Goal: Find specific page/section: Find specific page/section

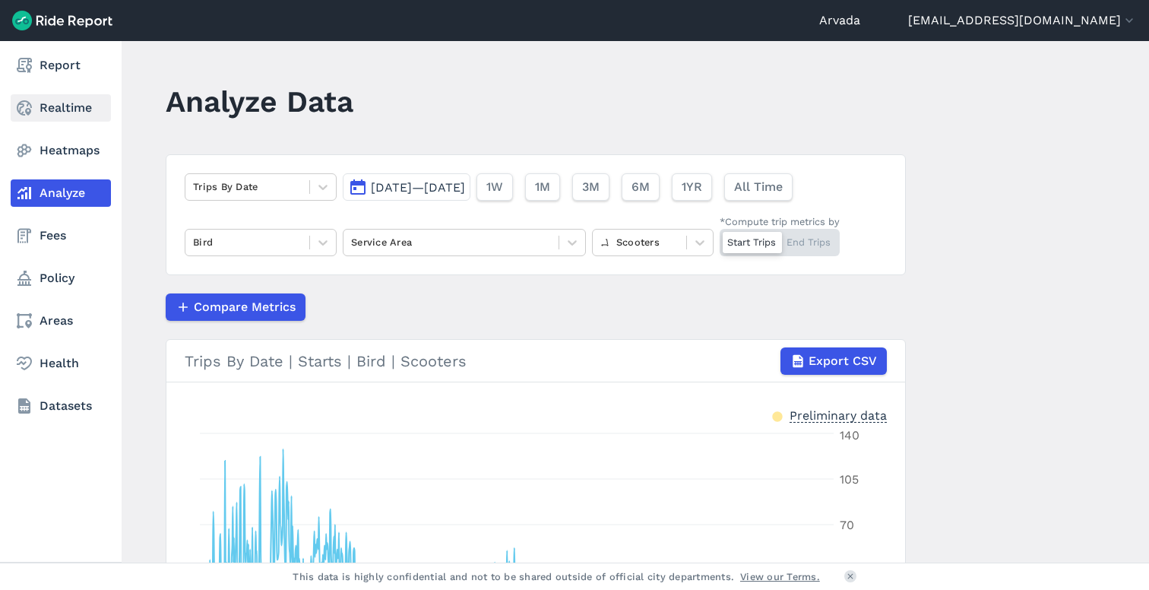
click at [46, 100] on link "Realtime" at bounding box center [61, 107] width 100 height 27
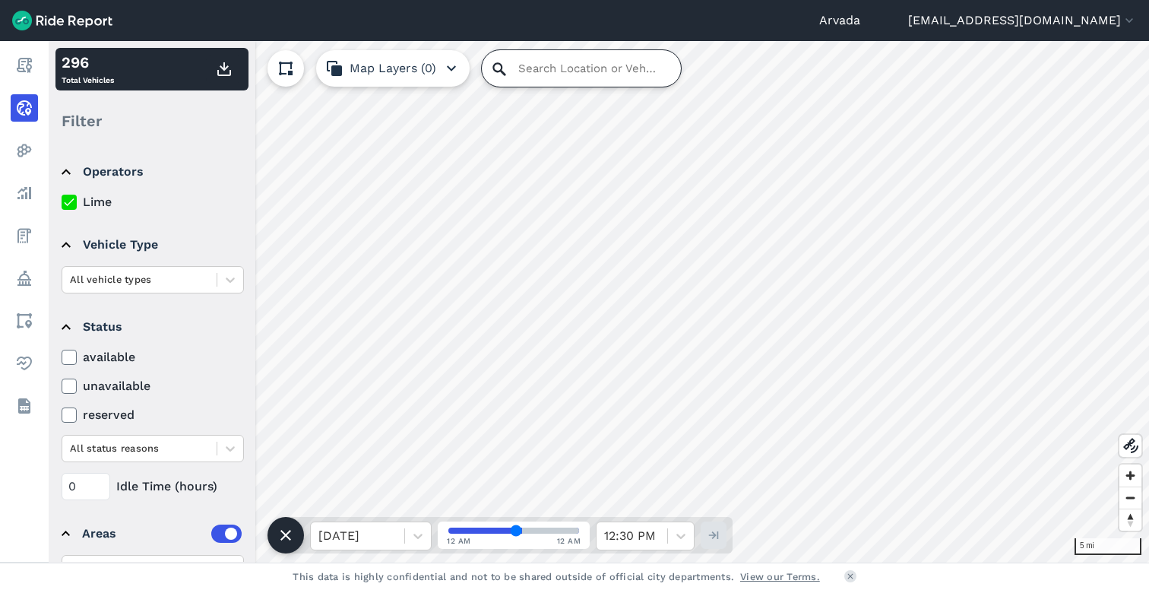
click at [509, 72] on input "Search Location or Vehicles" at bounding box center [581, 68] width 199 height 36
paste input "[STREET_ADDRESS]"
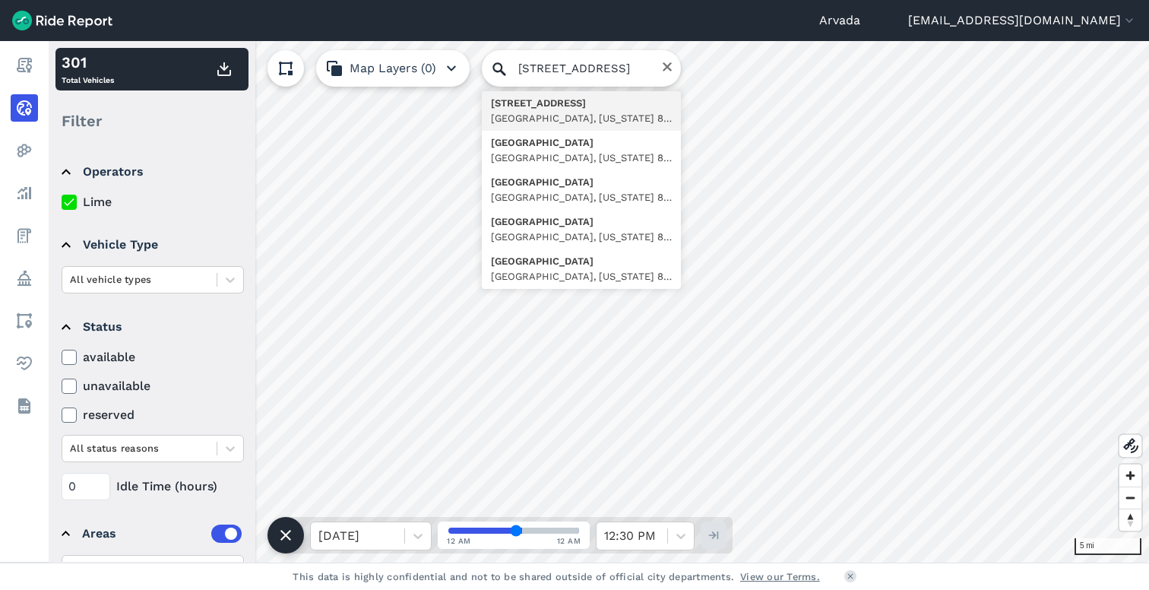
type input "[STREET_ADDRESS][US_STATE]"
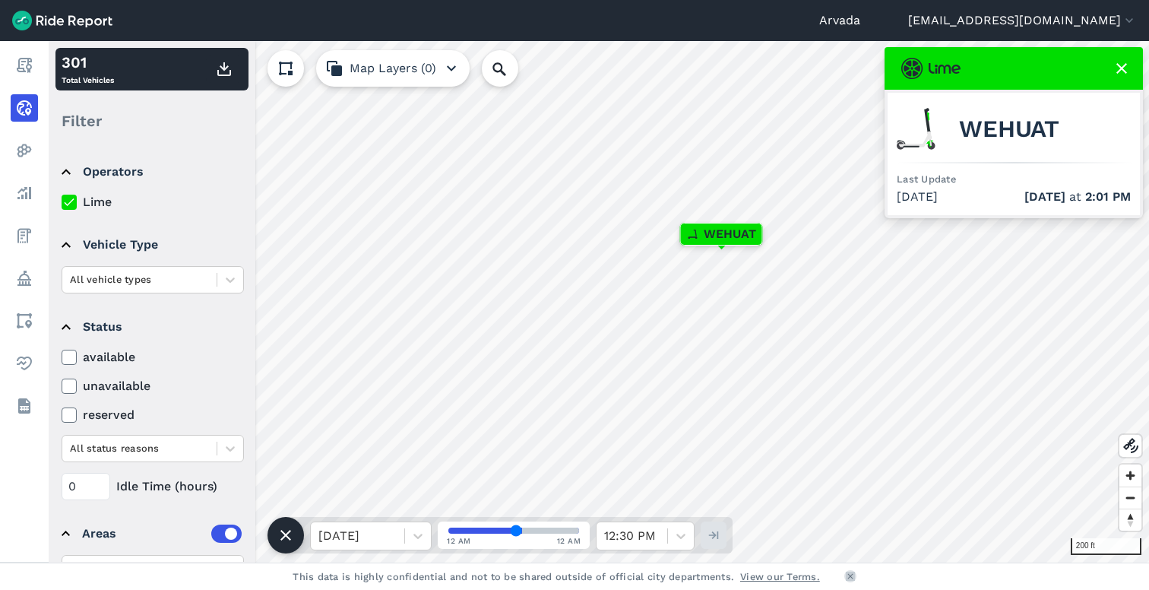
click at [851, 580] on icon at bounding box center [850, 575] width 9 height 9
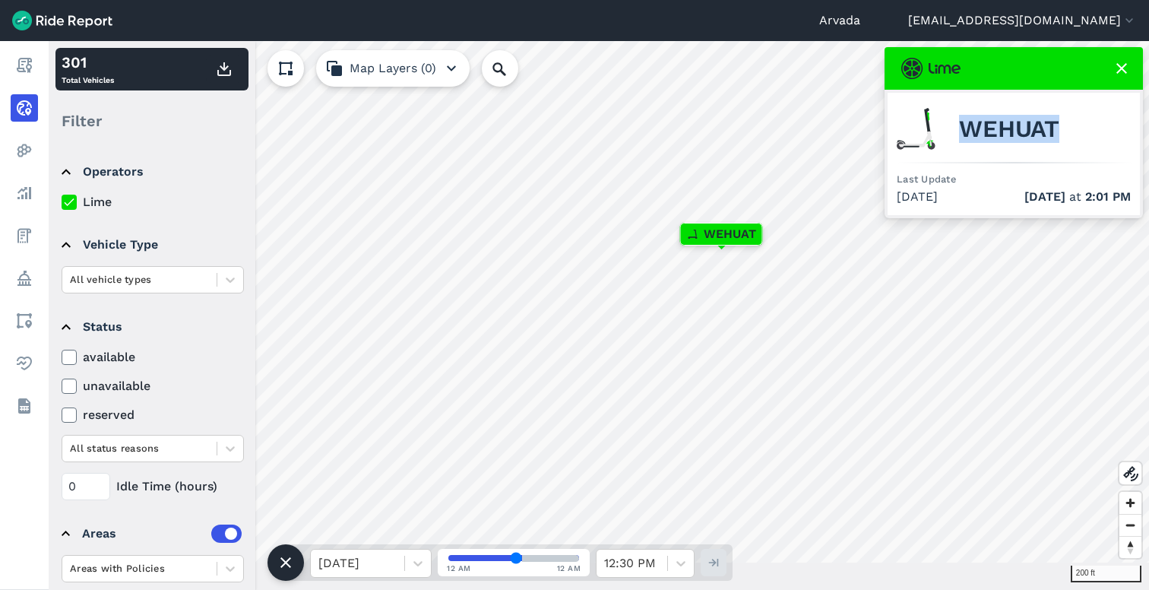
drag, startPoint x: 961, startPoint y: 127, endPoint x: 1062, endPoint y: 131, distance: 101.1
click at [1062, 131] on div "WEHUAT" at bounding box center [1014, 129] width 234 height 54
copy span "WEHUAT"
click at [1033, 128] on span "WEHUAT" at bounding box center [1009, 129] width 100 height 18
click at [1121, 74] on icon at bounding box center [1122, 68] width 18 height 18
